Goal: Transaction & Acquisition: Purchase product/service

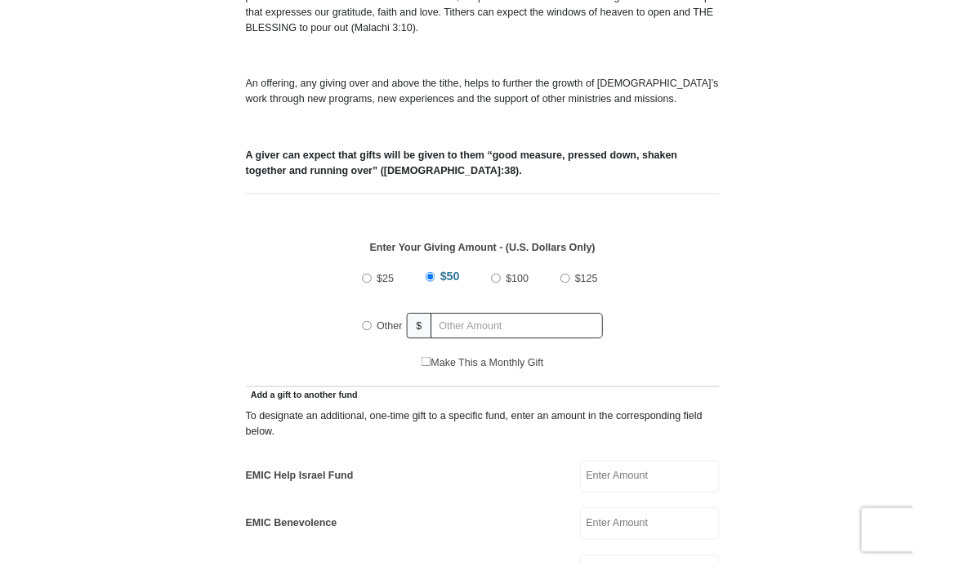
scroll to position [508, 0]
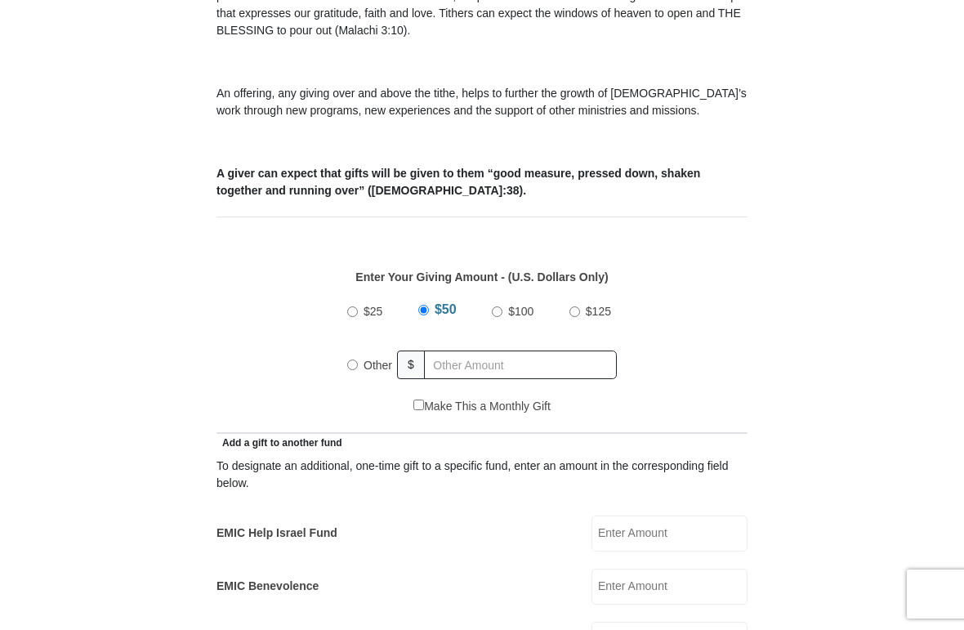
click at [347, 370] on div "$25 $50 $100 $125 Other $" at bounding box center [482, 345] width 286 height 106
click at [356, 366] on input "Other" at bounding box center [352, 365] width 11 height 11
radio input "true"
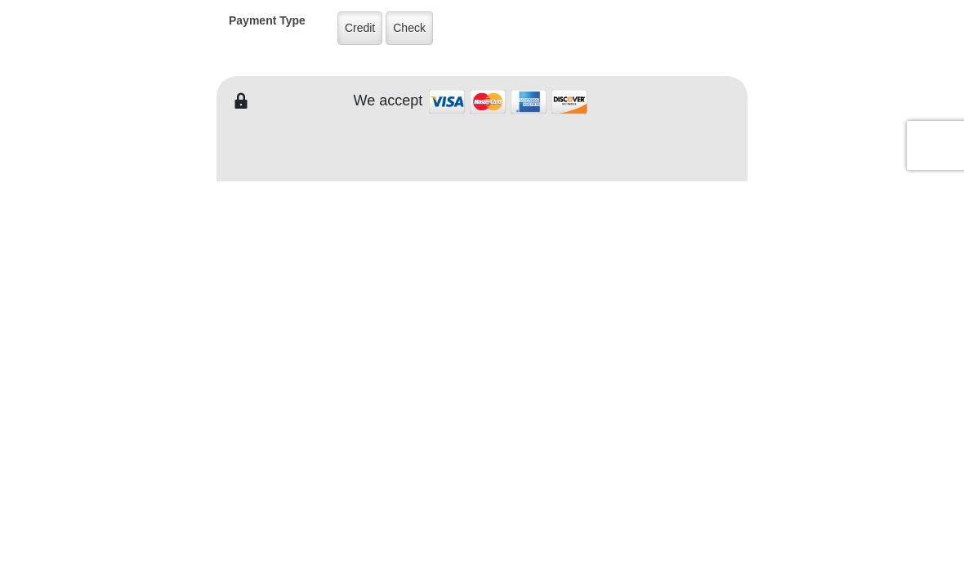
scroll to position [969, 0]
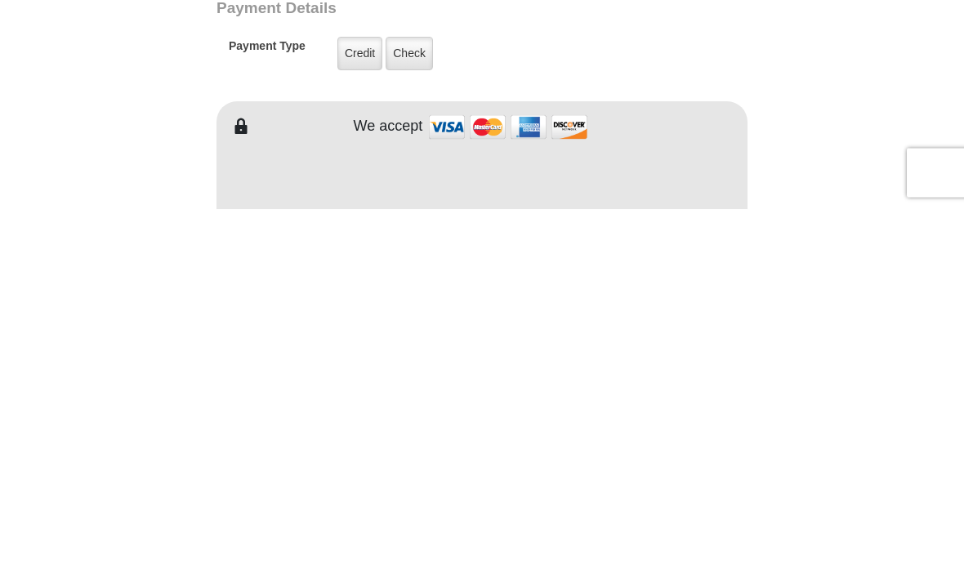
type input "103.00"
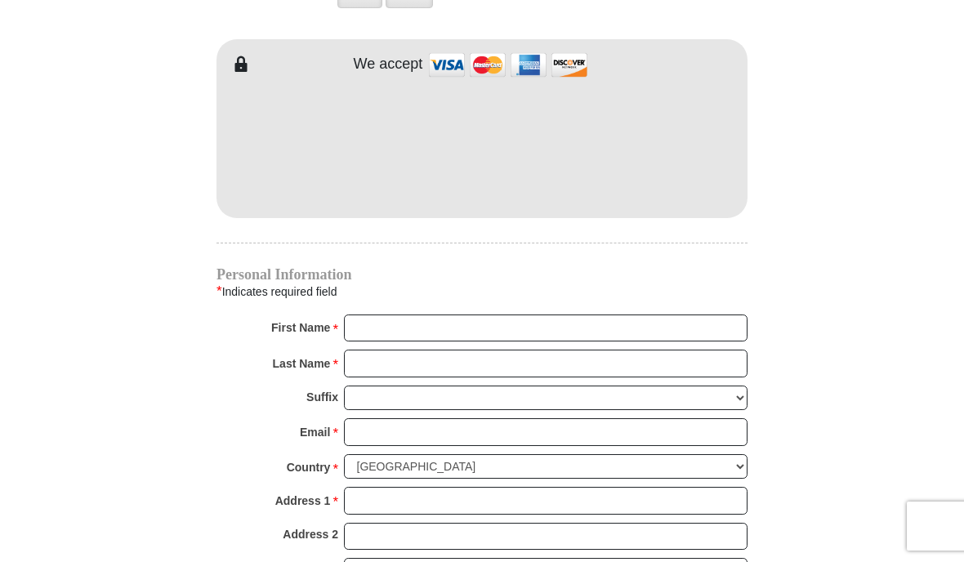
scroll to position [1385, 0]
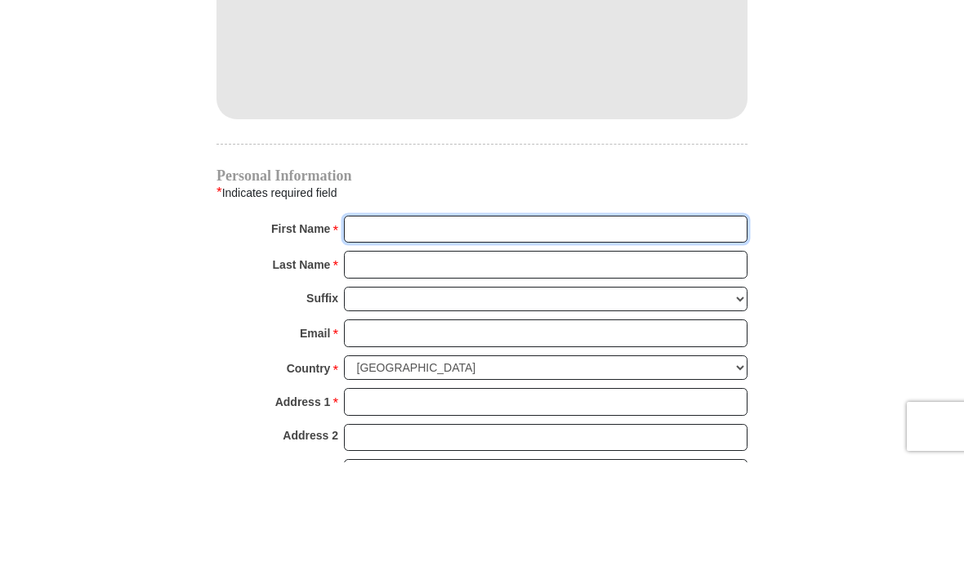
click at [459, 315] on input "First Name *" at bounding box center [546, 329] width 404 height 28
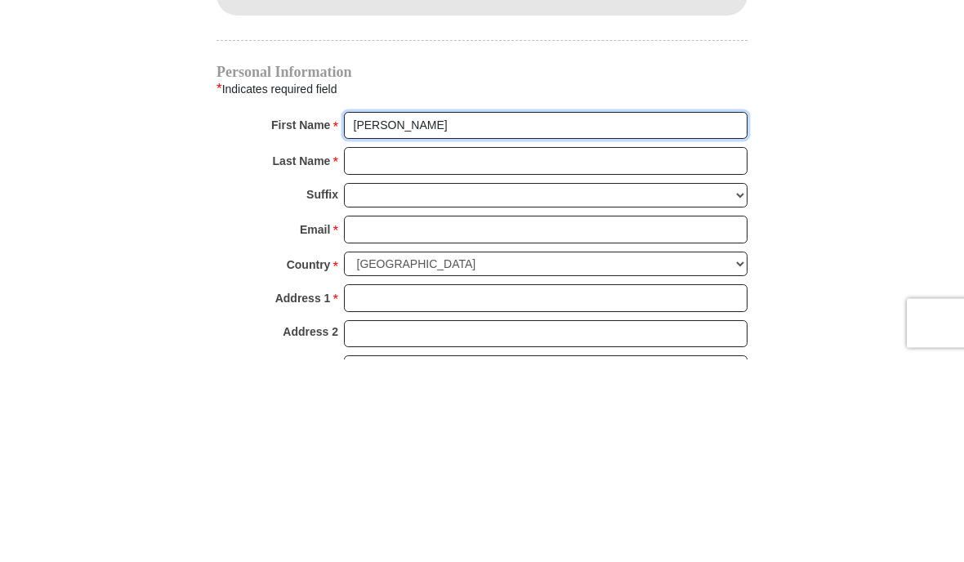
type input "[PERSON_NAME]"
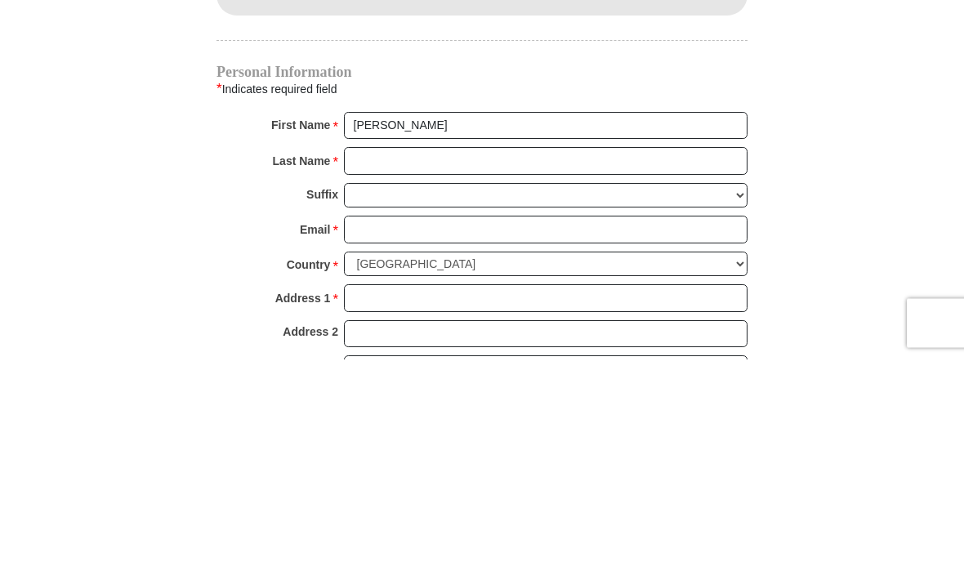
click at [428, 351] on input "Last Name *" at bounding box center [546, 365] width 404 height 28
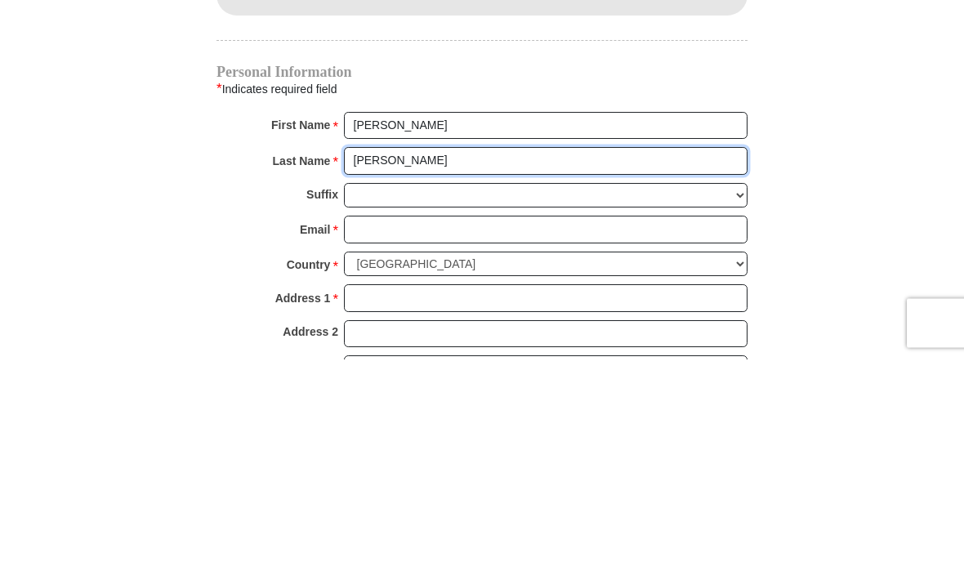
type input "[PERSON_NAME]"
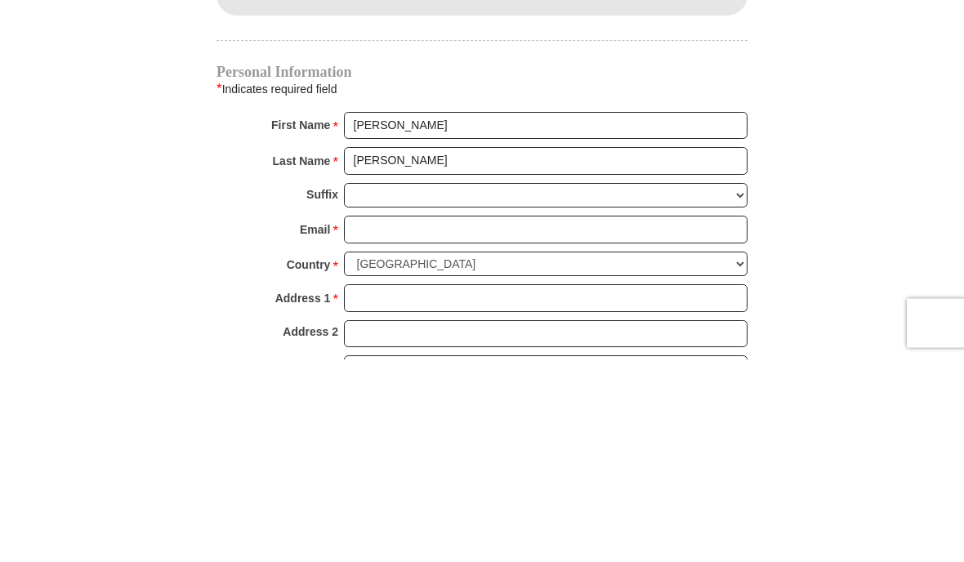
click at [442, 419] on input "Email *" at bounding box center [546, 433] width 404 height 28
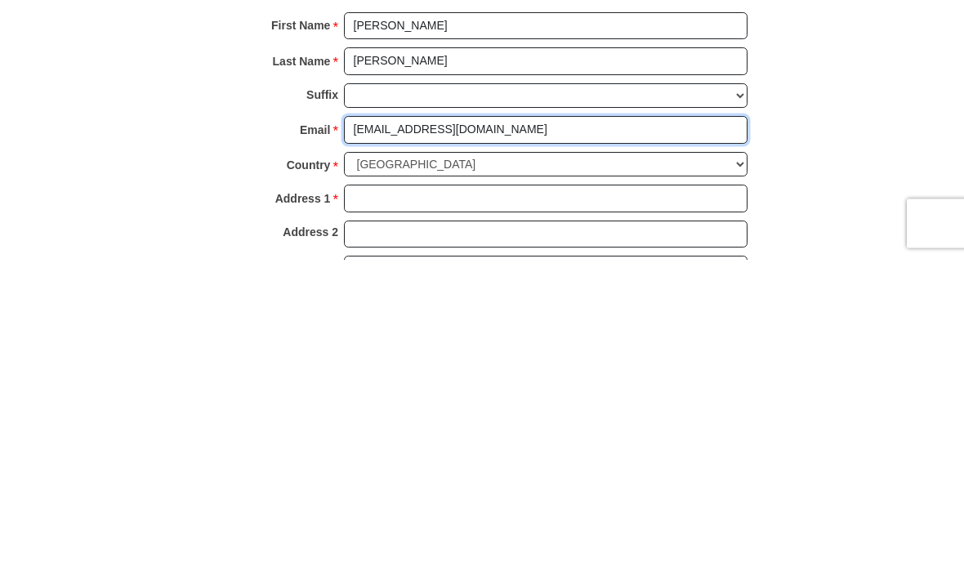
type input "[EMAIL_ADDRESS][DOMAIN_NAME]"
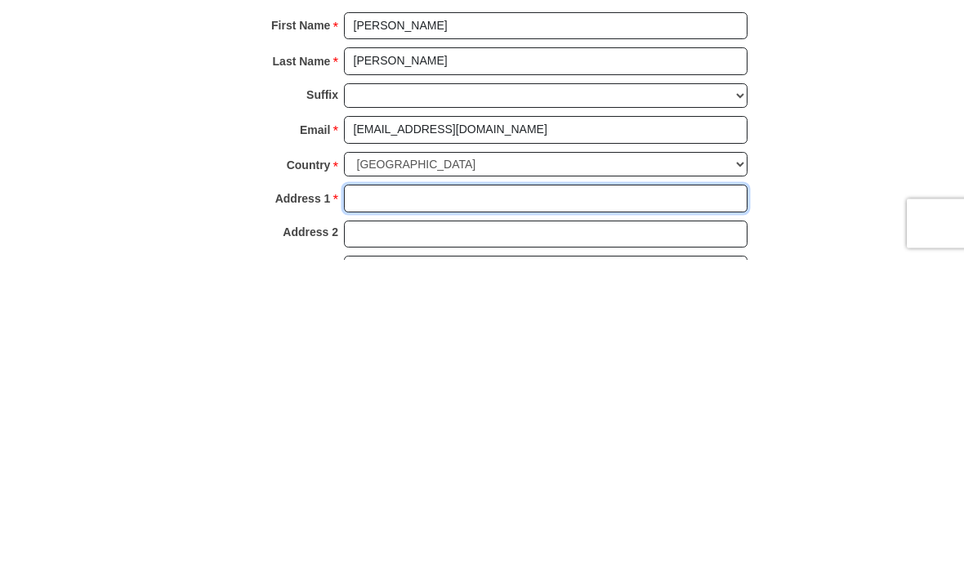
click at [427, 488] on input "Address 1 *" at bounding box center [546, 502] width 404 height 28
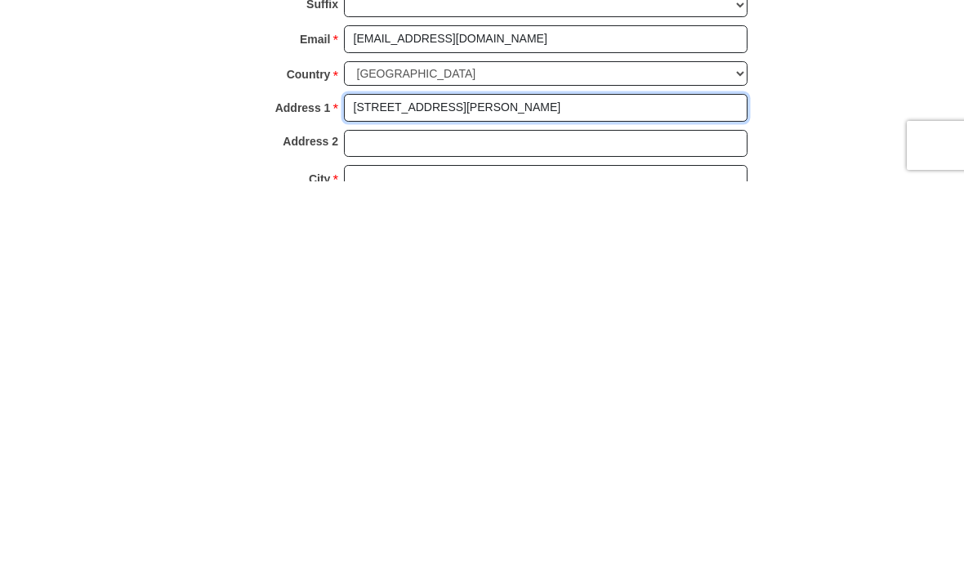
scroll to position [1422, 0]
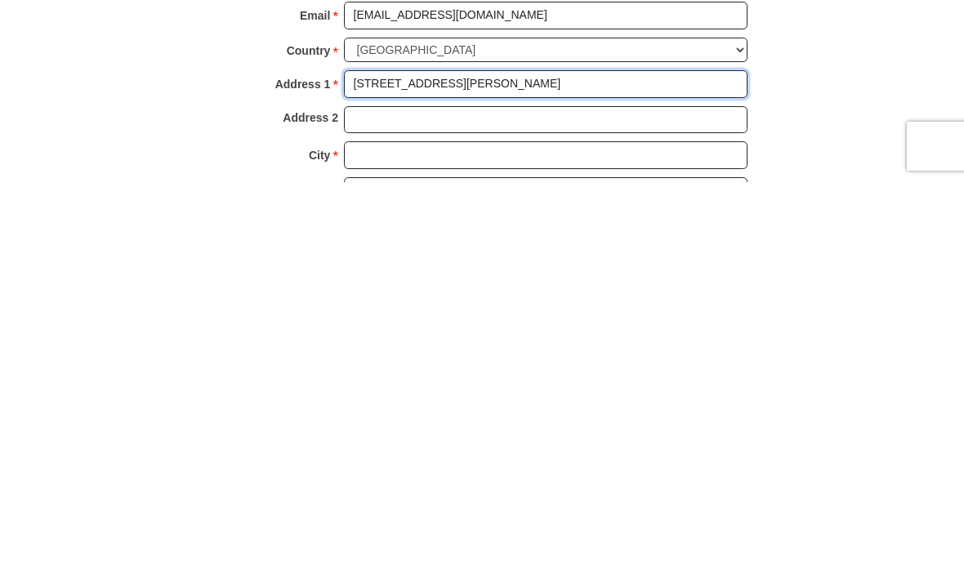
type input "[STREET_ADDRESS][PERSON_NAME]"
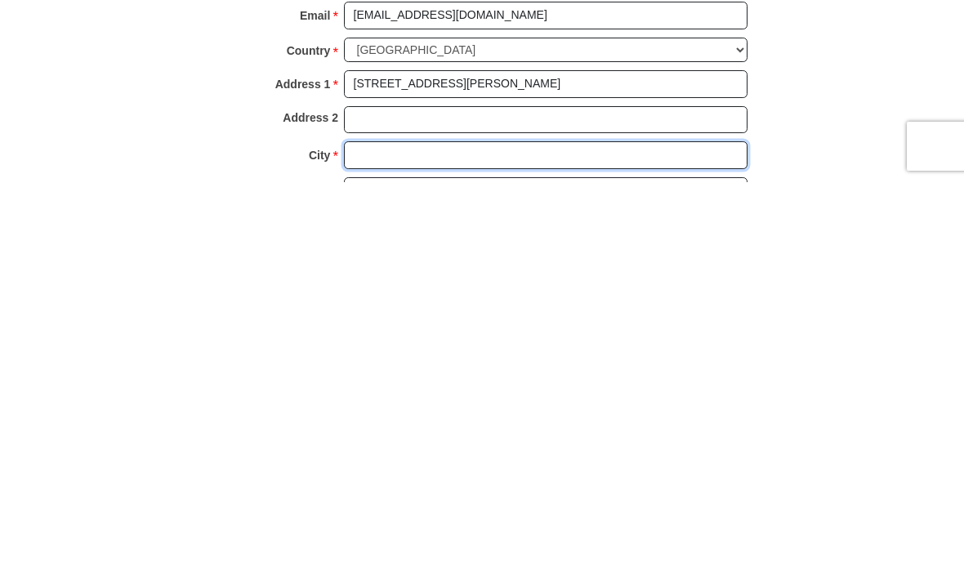
click at [414, 521] on input "City *" at bounding box center [546, 535] width 404 height 28
type input "Milpitas"
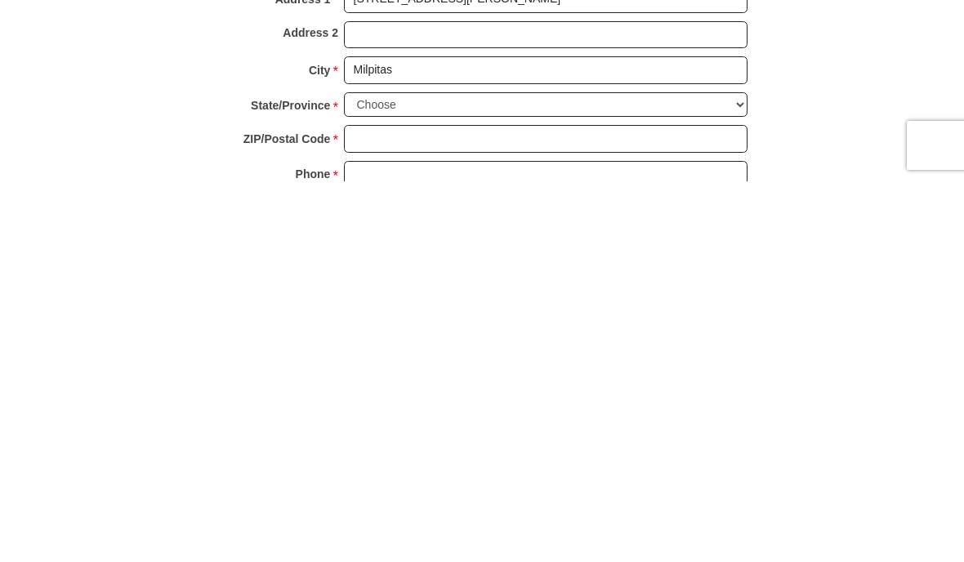
click at [446, 473] on select "Choose [US_STATE] [US_STATE] [US_STATE] [US_STATE] [US_STATE] Armed Forces Amer…" at bounding box center [546, 485] width 404 height 25
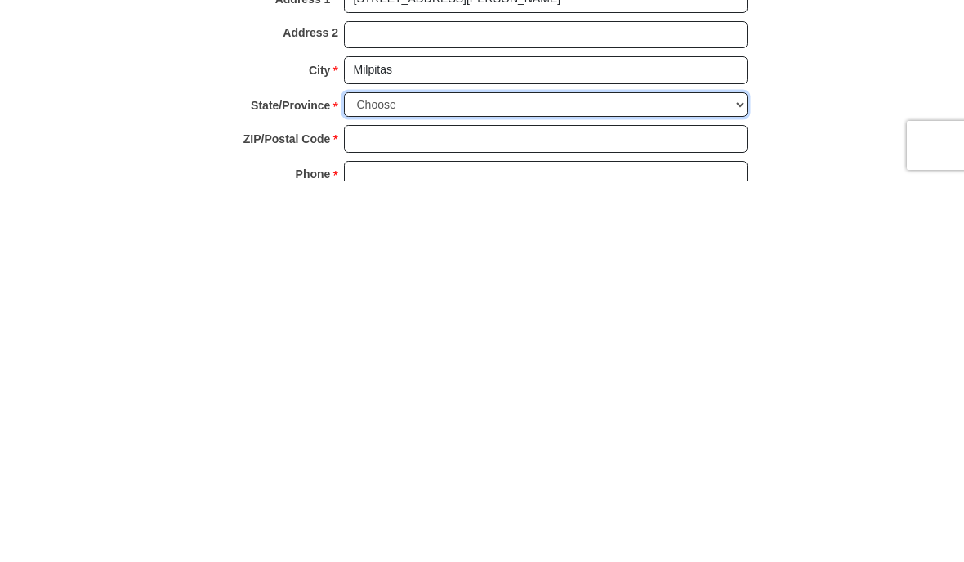
scroll to position [1887, 0]
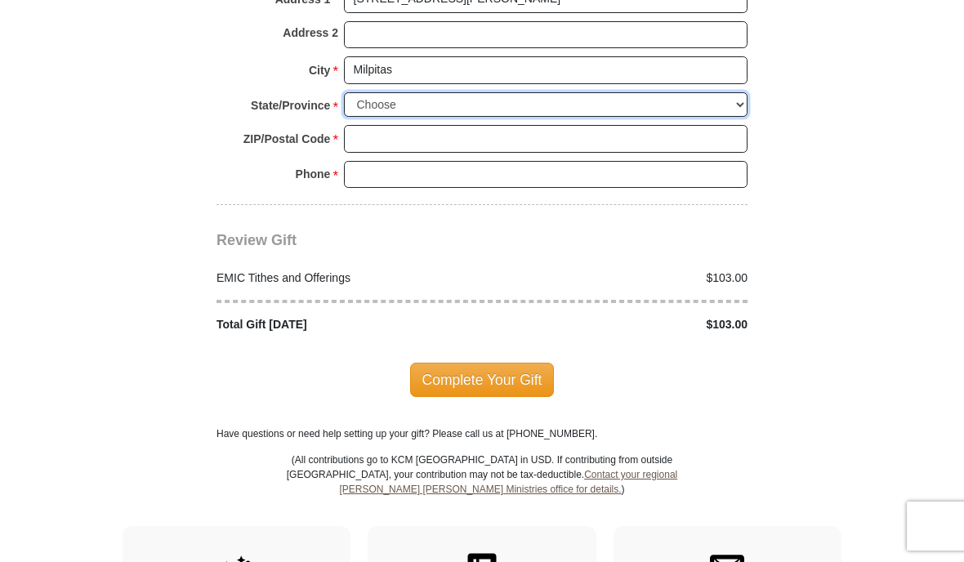
select select "CA"
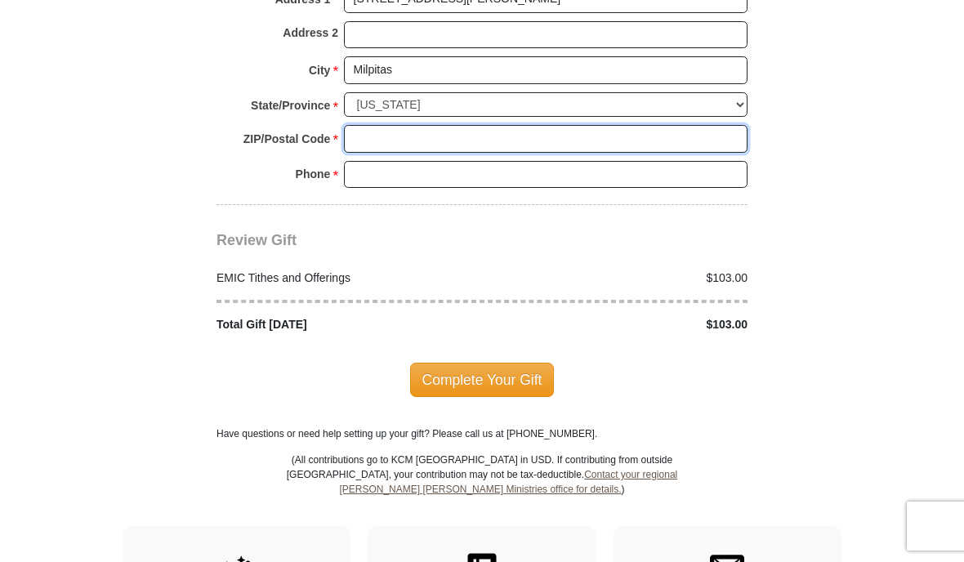
click at [400, 125] on input "ZIP/Postal Code *" at bounding box center [546, 139] width 404 height 28
type input "95036"
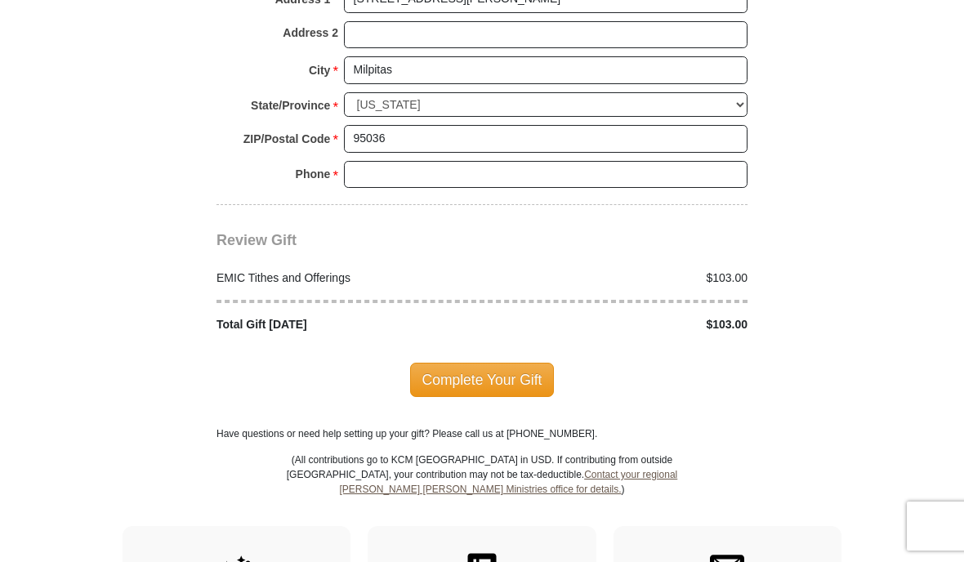
click at [454, 161] on input "Phone * *" at bounding box center [546, 175] width 404 height 28
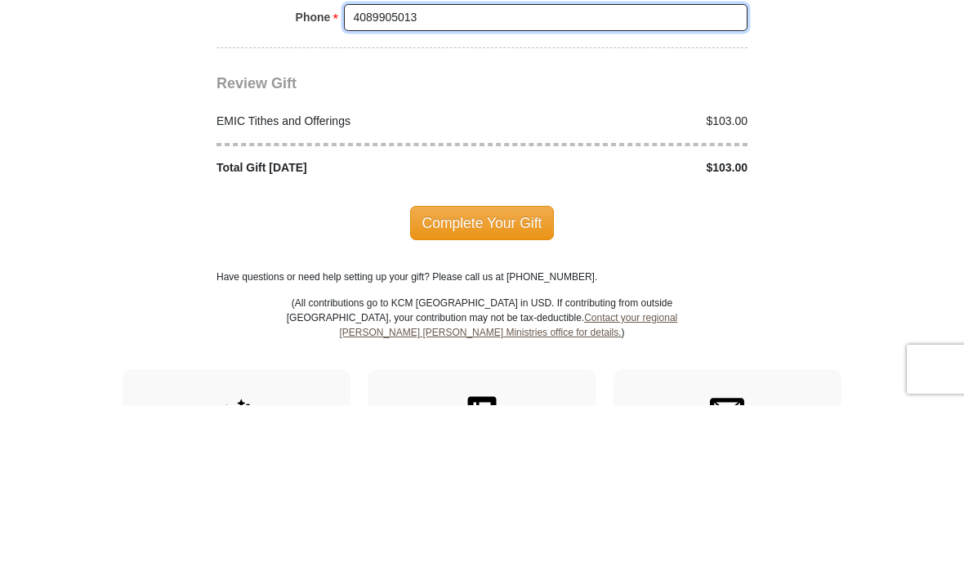
type input "4089905013"
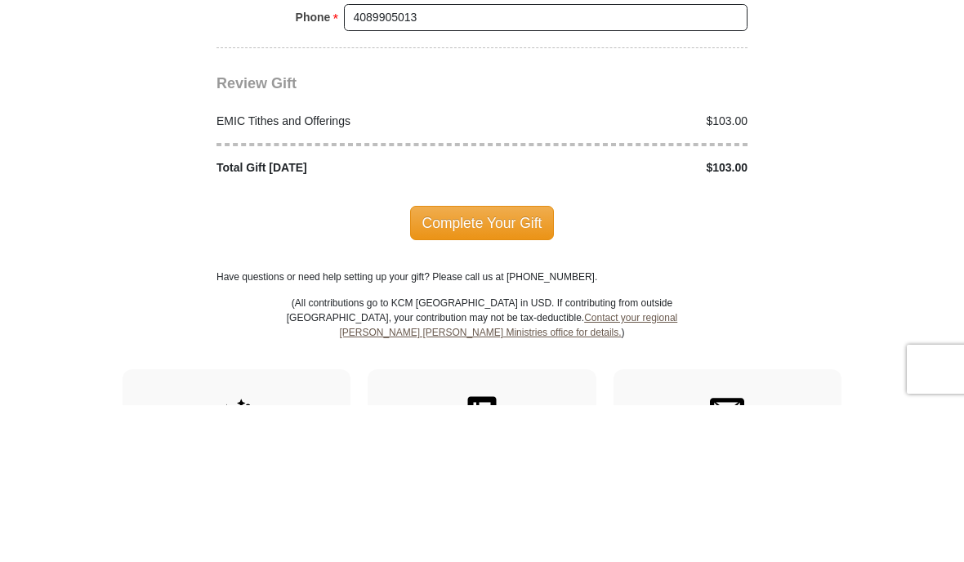
click at [507, 363] on span "Complete Your Gift" at bounding box center [482, 380] width 145 height 34
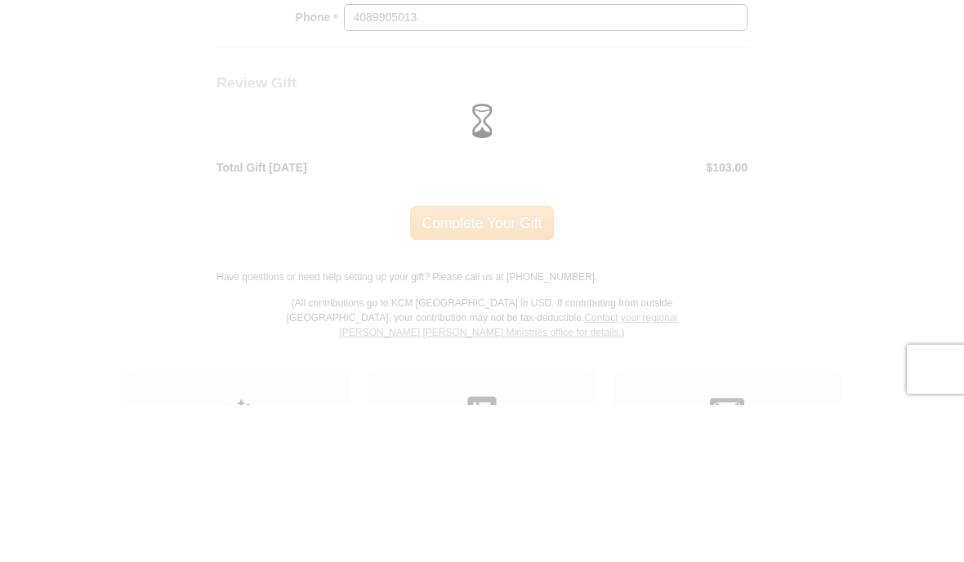
scroll to position [2044, 0]
